Goal: Complete application form

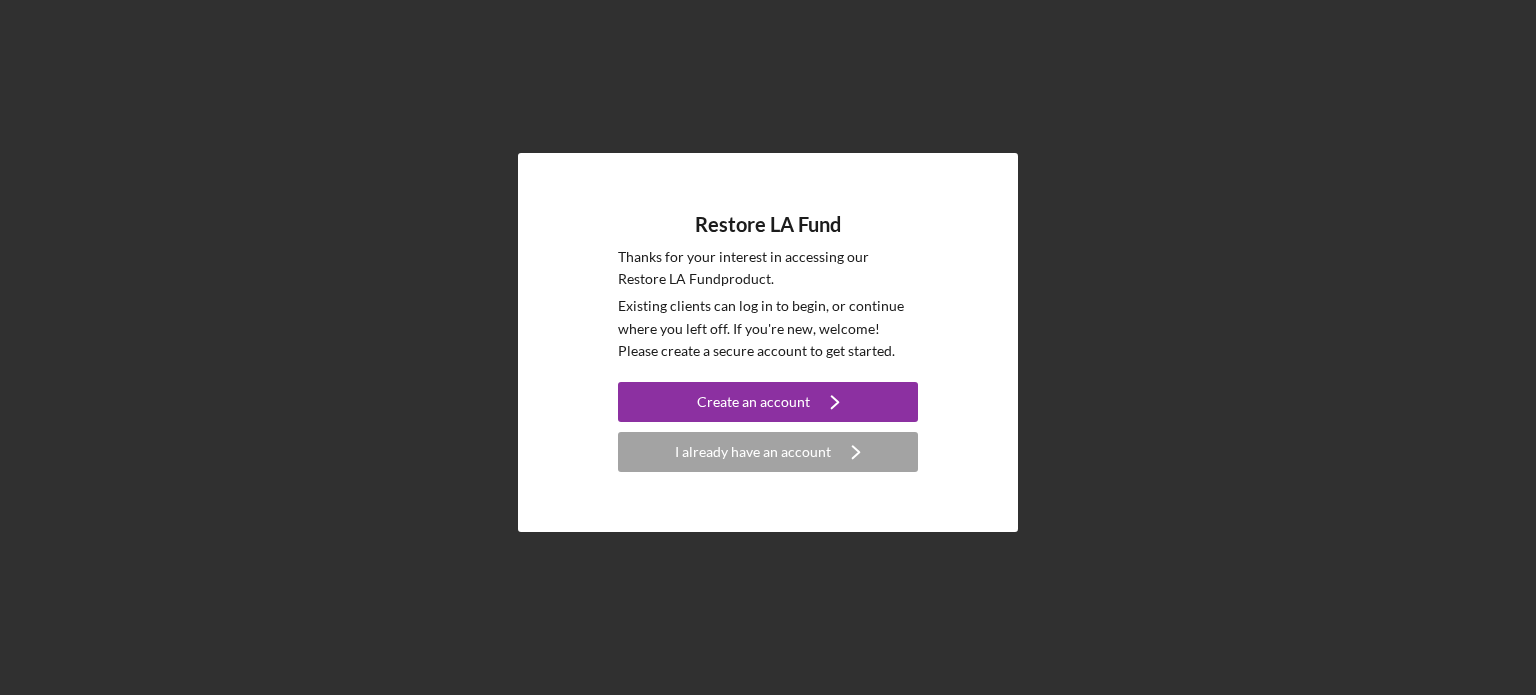
click at [841, 226] on h4 "Restore LA Fund" at bounding box center [768, 224] width 146 height 23
click at [820, 231] on h4 "Restore LA Fund" at bounding box center [768, 224] width 146 height 23
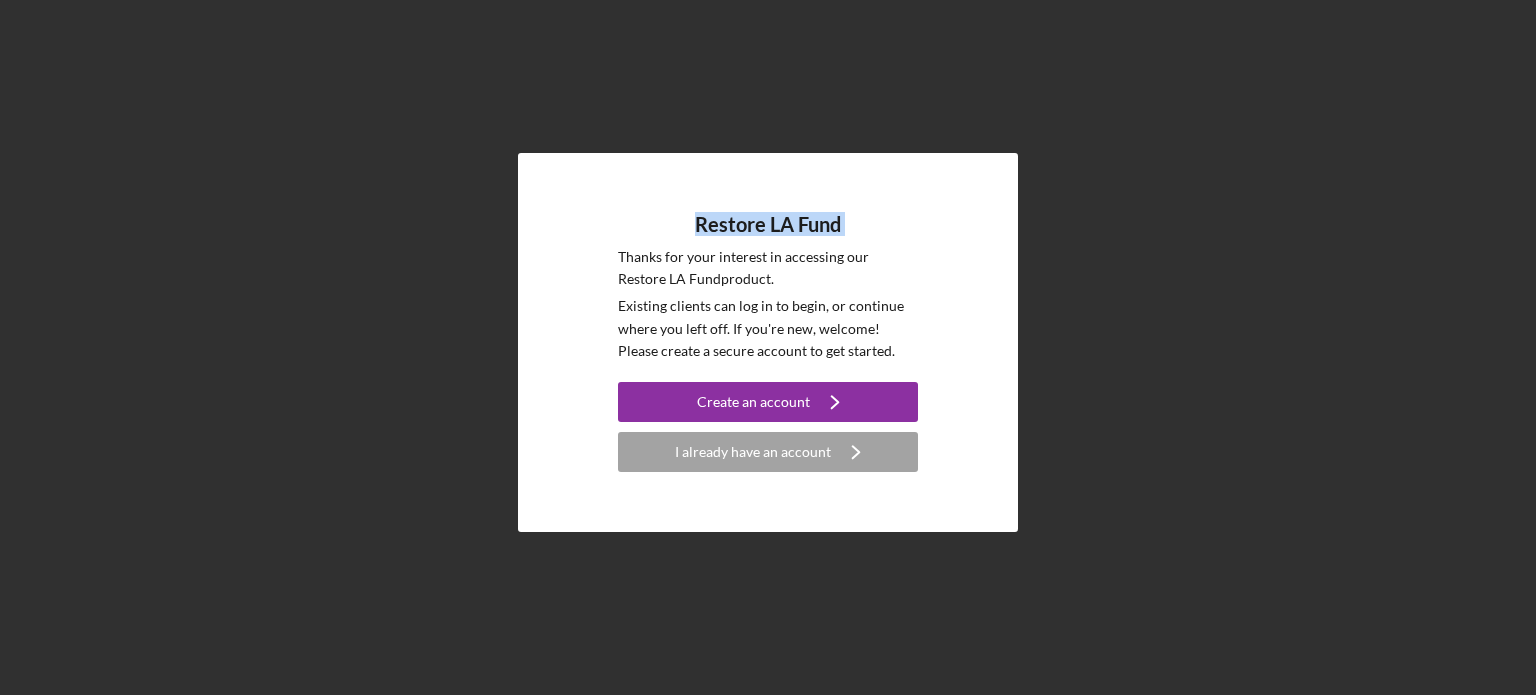
copy h4 "Restore LA Fund"
click at [422, 223] on div "Restore LA Fund Thanks for your interest in accessing our Restore LA Fund produ…" at bounding box center [768, 342] width 1516 height 685
